Goal: Task Accomplishment & Management: Complete application form

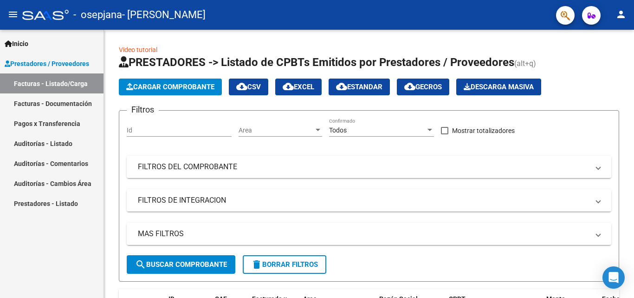
scroll to position [8080, 0]
click at [158, 80] on button "Cargar Comprobante" at bounding box center [170, 86] width 103 height 17
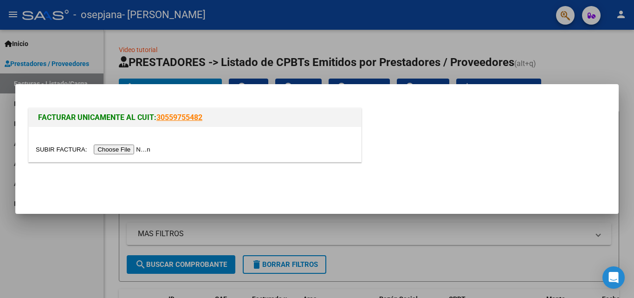
click at [117, 154] on input "file" at bounding box center [94, 149] width 117 height 10
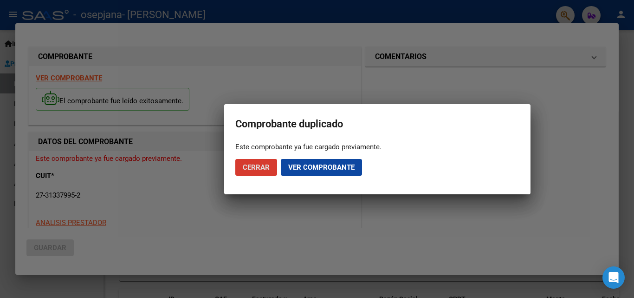
click at [306, 166] on span "Ver comprobante" at bounding box center [321, 167] width 66 height 8
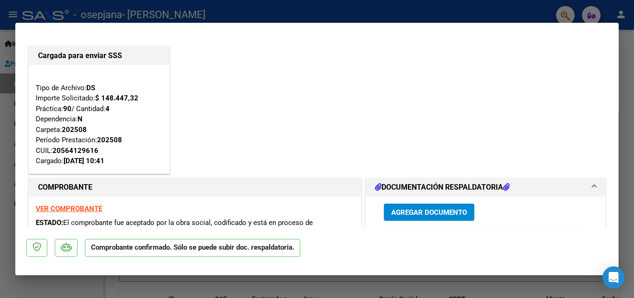
scroll to position [155, 0]
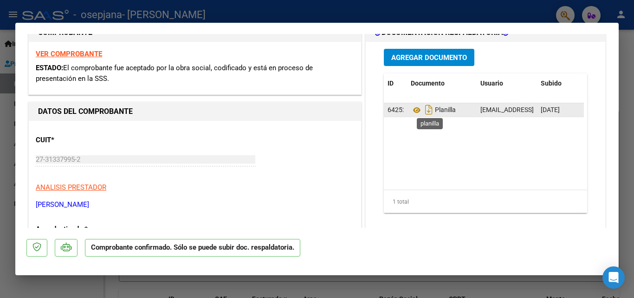
click at [435, 113] on span "Planilla" at bounding box center [433, 109] width 45 height 7
click at [414, 110] on icon at bounding box center [417, 109] width 12 height 11
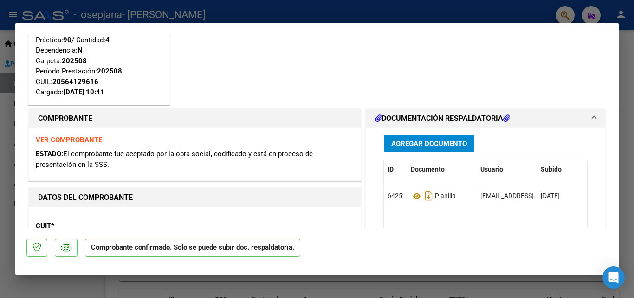
scroll to position [0, 0]
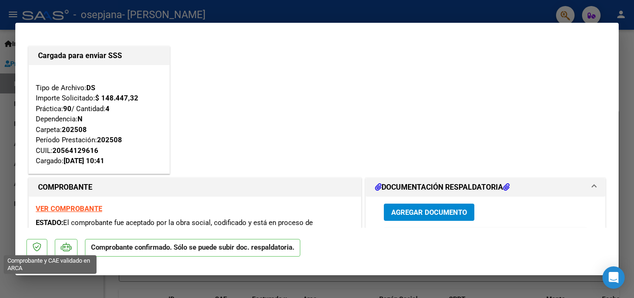
click at [39, 247] on icon at bounding box center [37, 246] width 9 height 9
click at [72, 248] on p at bounding box center [66, 248] width 23 height 18
click at [134, 244] on p "Comprobante confirmado. Sólo se puede subir doc. respaldatoria." at bounding box center [192, 248] width 215 height 18
click at [460, 185] on h1 "DOCUMENTACIÓN RESPALDATORIA" at bounding box center [442, 187] width 135 height 11
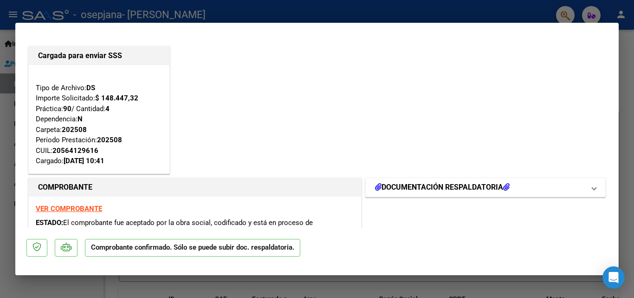
click at [592, 190] on span at bounding box center [594, 187] width 4 height 11
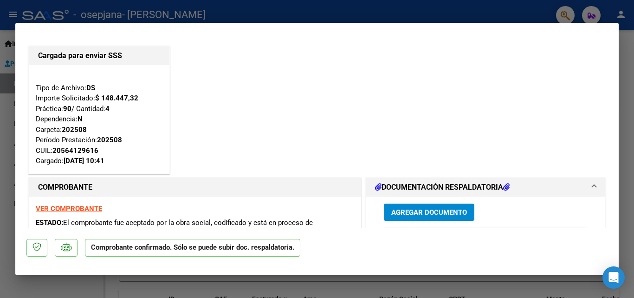
click at [585, 190] on span "DOCUMENTACIÓN RESPALDATORIA" at bounding box center [483, 187] width 217 height 11
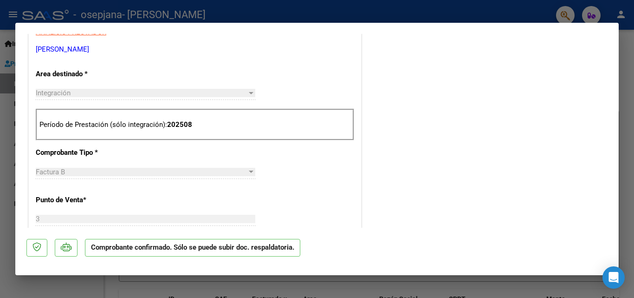
scroll to position [155, 0]
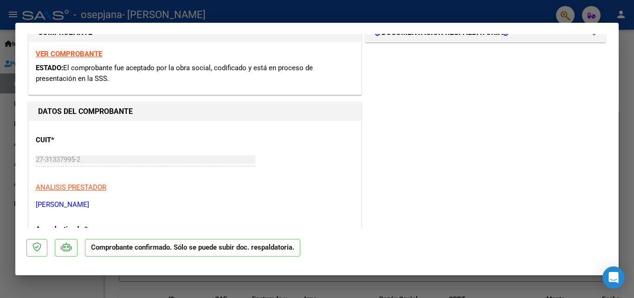
click at [78, 50] on strong "VER COMPROBANTE" at bounding box center [69, 54] width 66 height 8
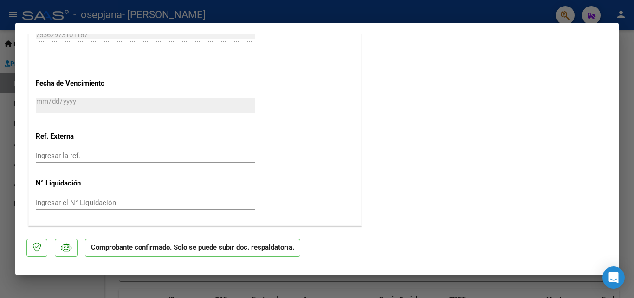
scroll to position [0, 0]
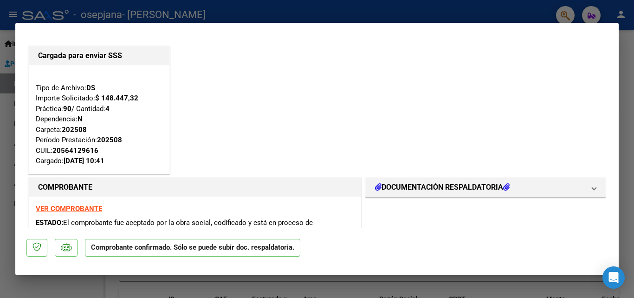
click at [631, 35] on div at bounding box center [317, 149] width 634 height 298
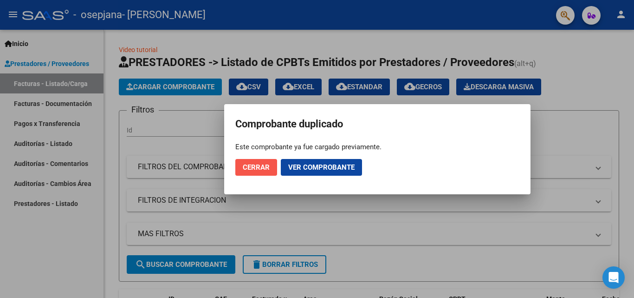
click at [269, 163] on span "Cerrar" at bounding box center [256, 167] width 27 height 8
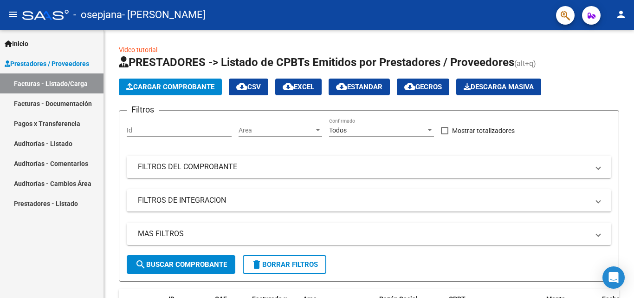
click at [54, 107] on link "Facturas - Documentación" at bounding box center [52, 103] width 104 height 20
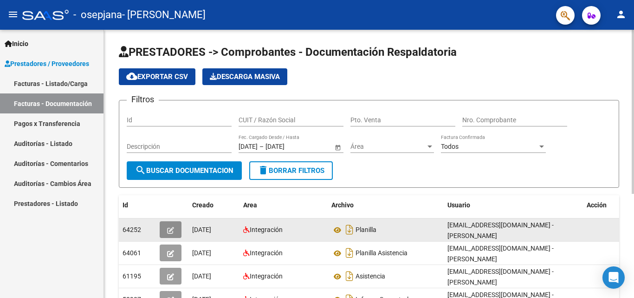
click at [172, 231] on icon "button" at bounding box center [170, 230] width 7 height 7
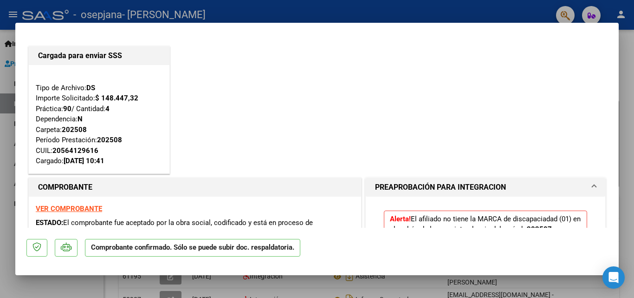
scroll to position [155, 0]
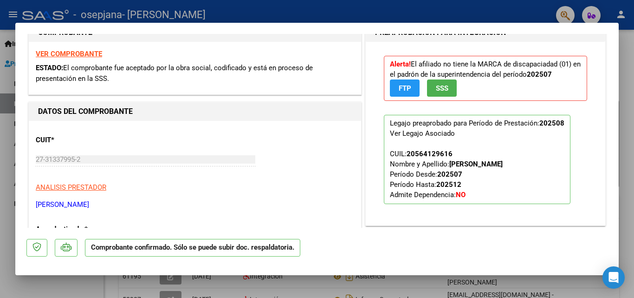
click at [438, 87] on span "SSS" at bounding box center [442, 88] width 13 height 8
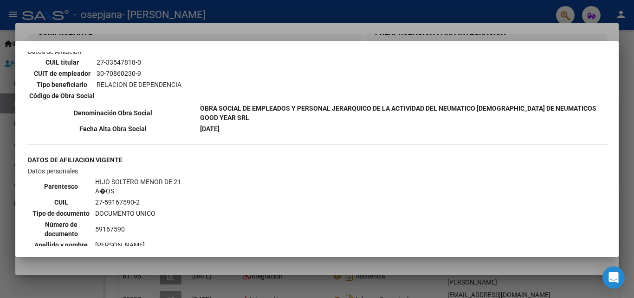
scroll to position [646, 0]
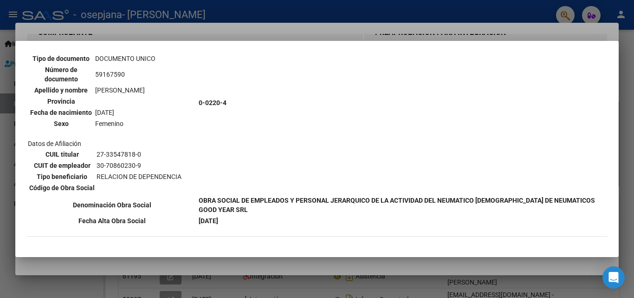
click at [630, 204] on div at bounding box center [317, 149] width 634 height 298
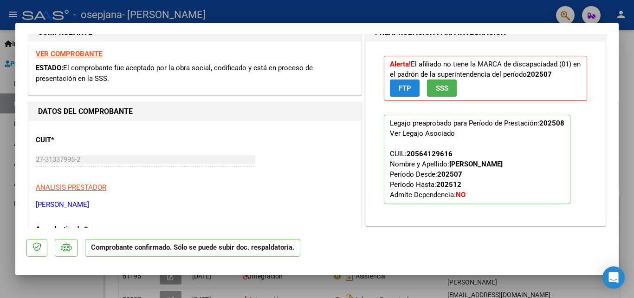
click at [400, 91] on span "FTP" at bounding box center [405, 88] width 13 height 8
click at [436, 86] on span "SSS" at bounding box center [442, 88] width 13 height 8
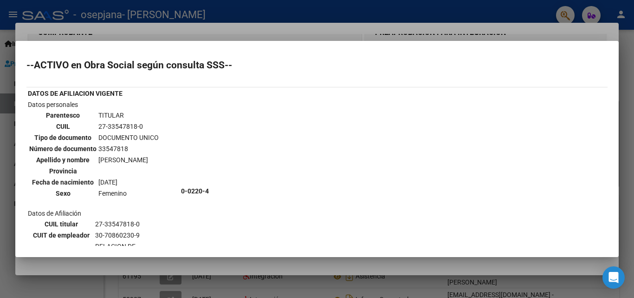
click at [626, 118] on div at bounding box center [317, 149] width 634 height 298
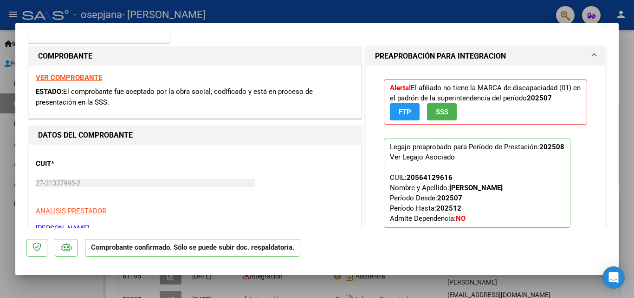
scroll to position [155, 0]
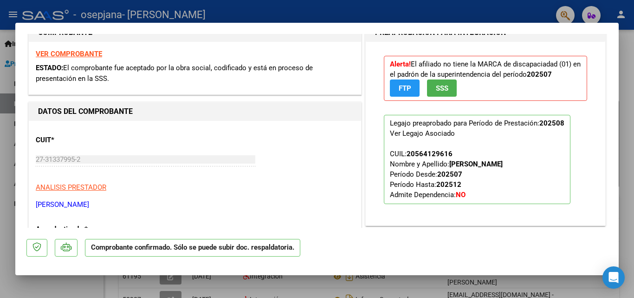
click at [625, 153] on div at bounding box center [317, 149] width 634 height 298
type textarea "search BUSCAR DOCUMENTACION delete BORRAR FILTROS"
click at [625, 153] on div "PRESTADORES -> Comprobantes - Documentación Respaldatoria cloud_download Export…" at bounding box center [369, 245] width 530 height 430
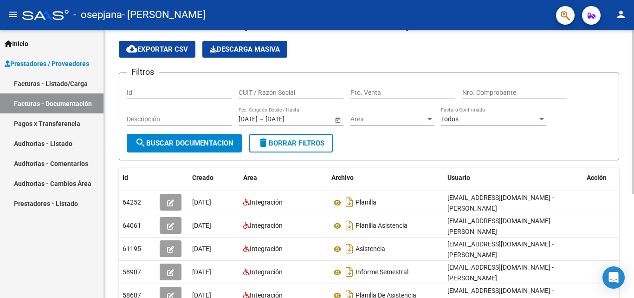
scroll to position [0, 0]
